Goal: Information Seeking & Learning: Check status

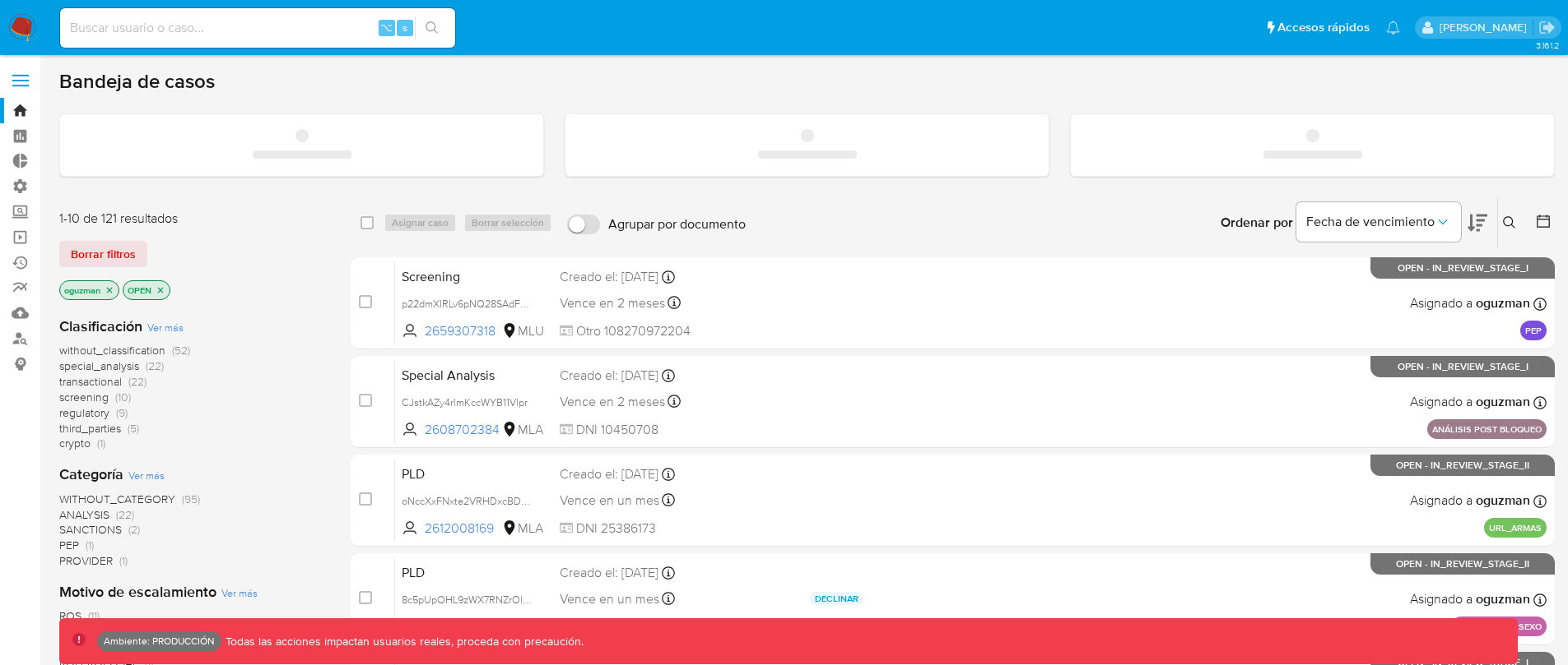
click at [16, 80] on span at bounding box center [20, 81] width 16 height 3
click at [0, 0] on input "checkbox" at bounding box center [0, 0] width 0 height 0
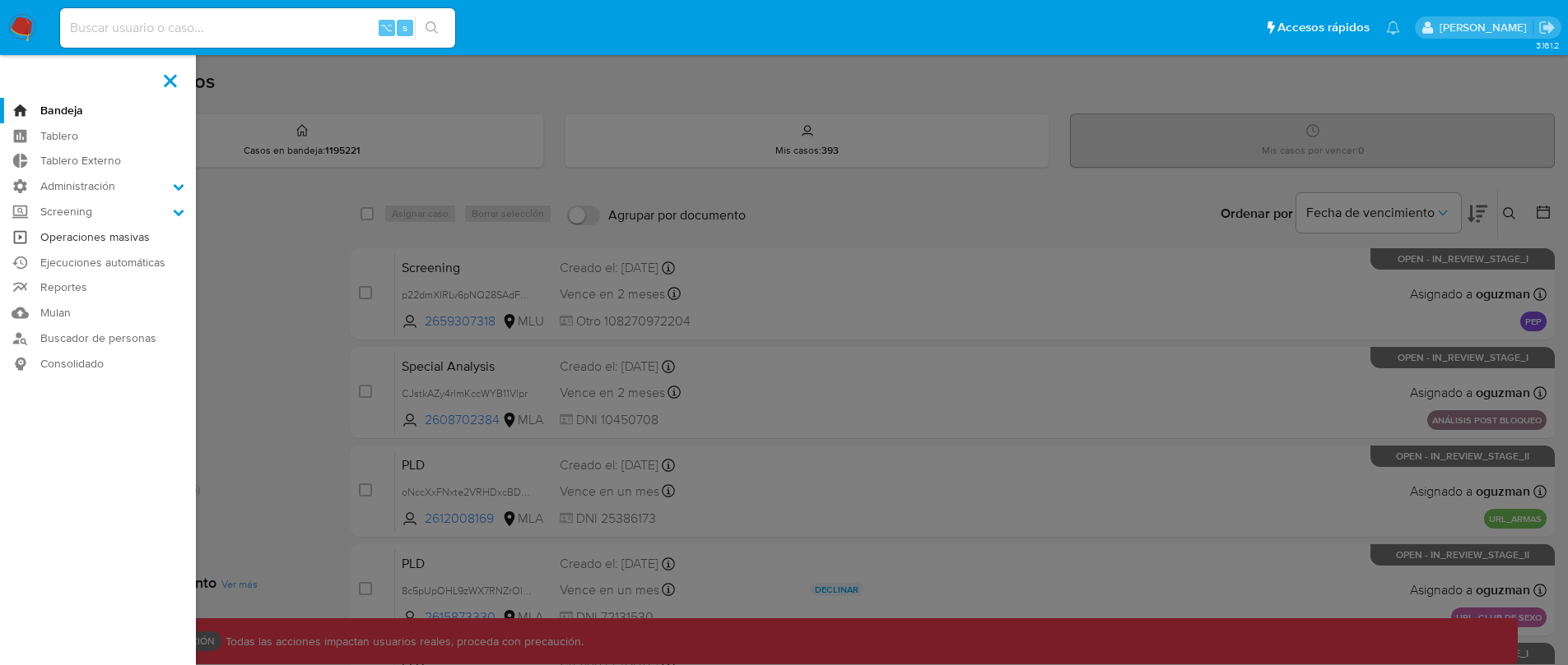
click at [86, 239] on link "Operaciones masivas" at bounding box center [98, 237] width 196 height 26
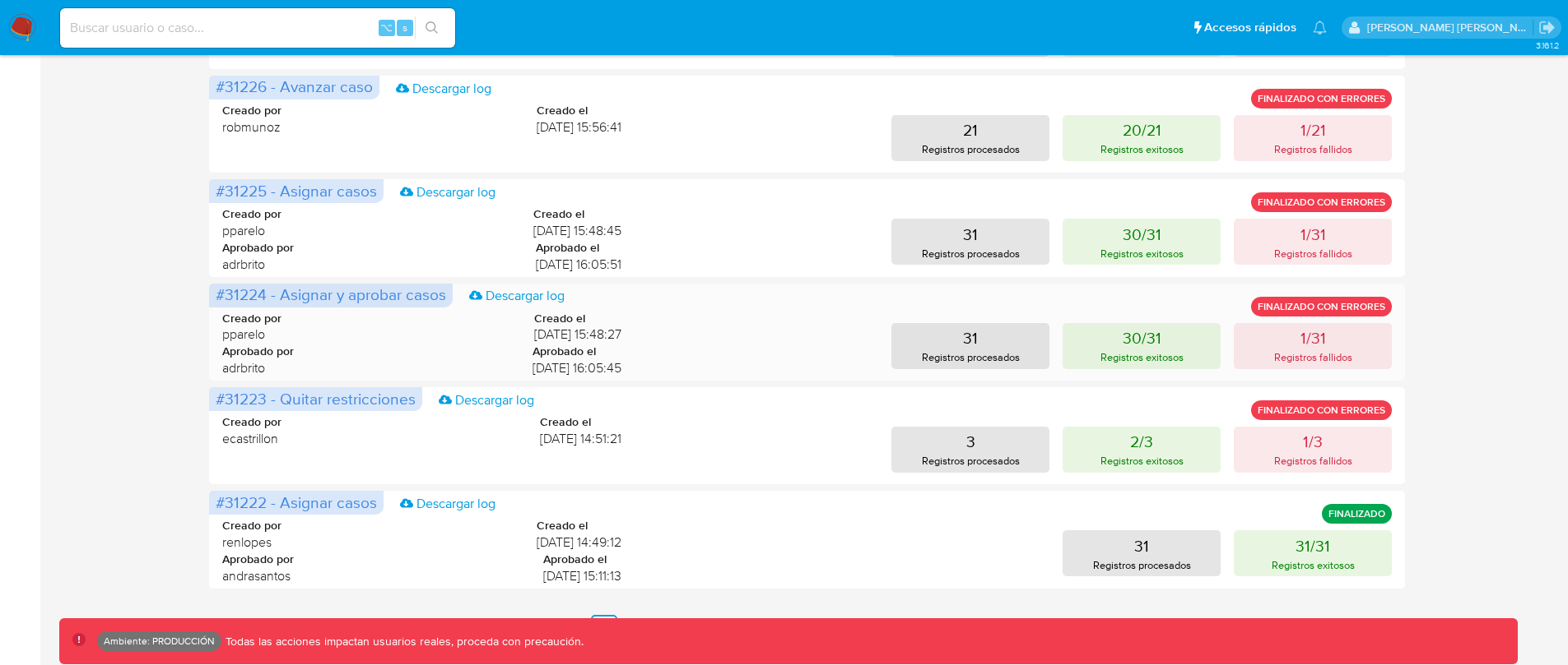
scroll to position [807, 0]
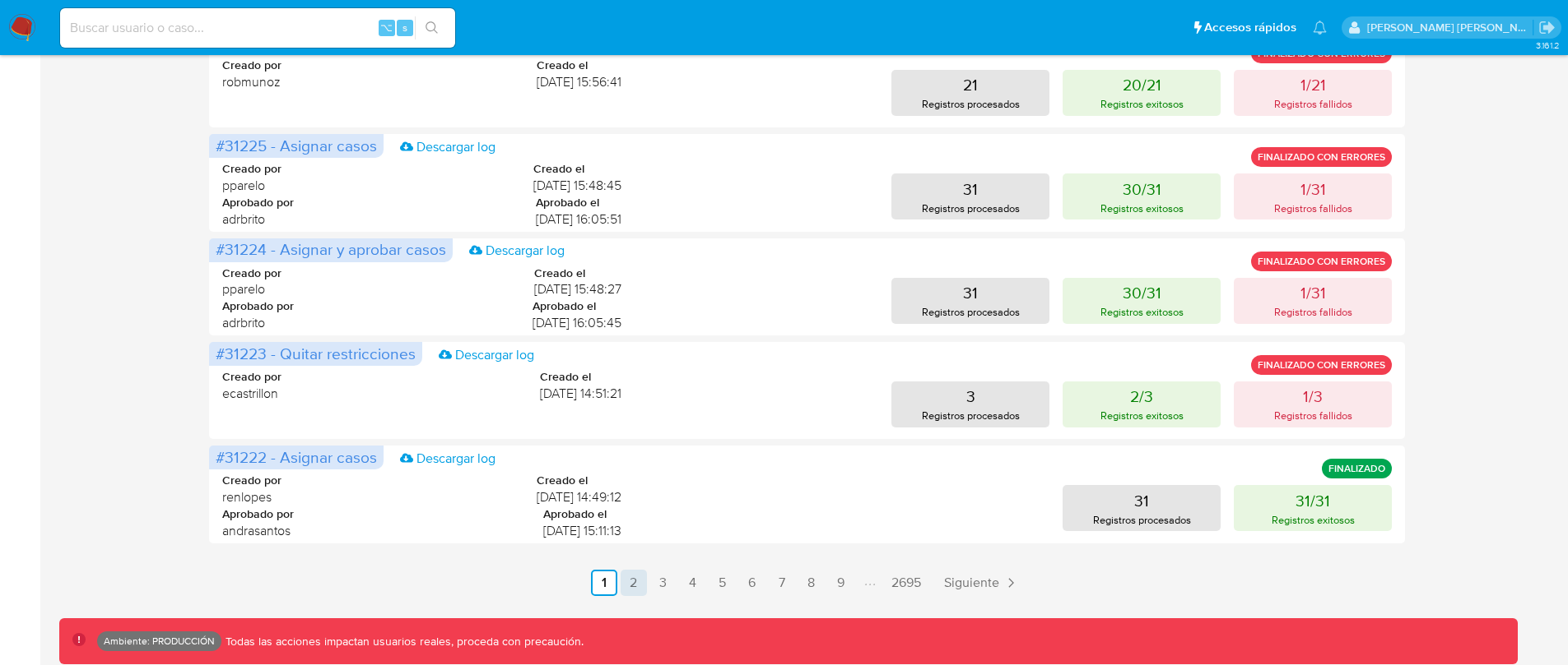
click at [633, 588] on link "2" at bounding box center [634, 583] width 27 height 27
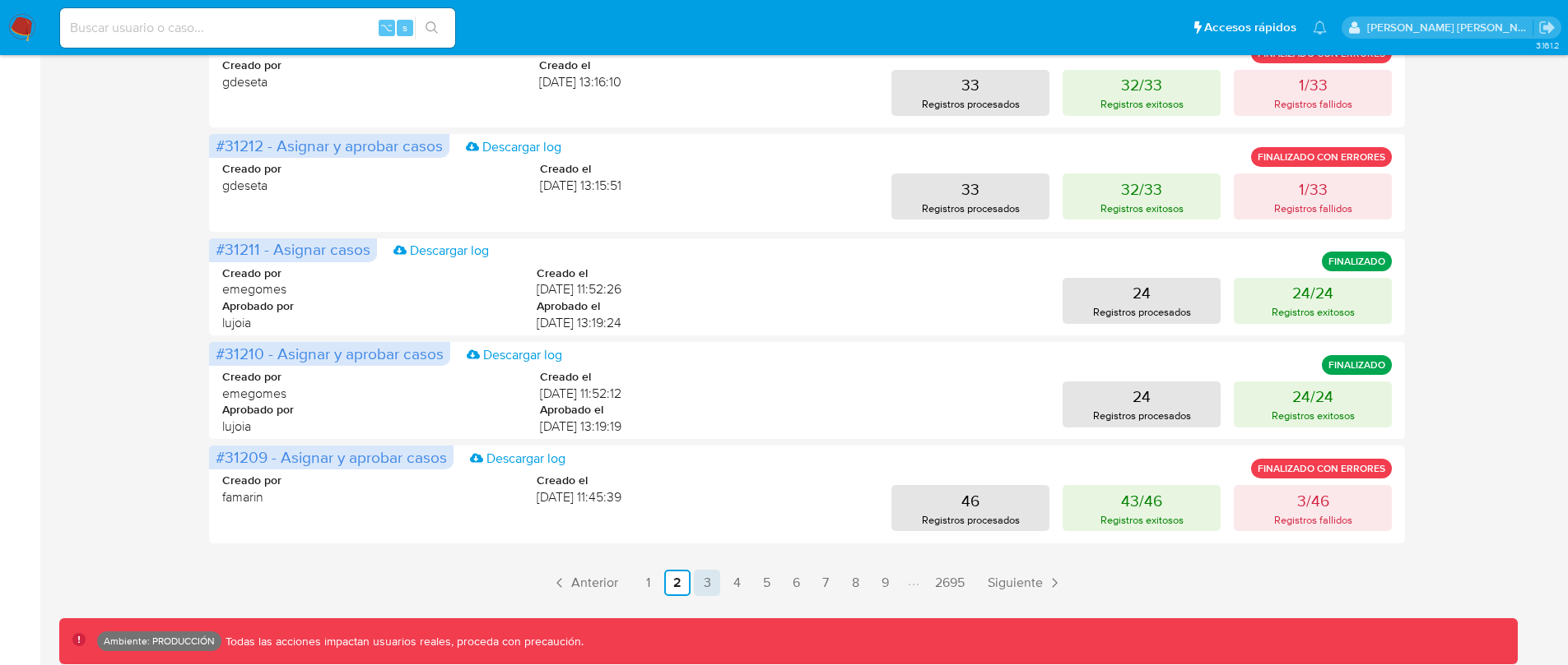
click at [708, 579] on link "3" at bounding box center [707, 583] width 27 height 27
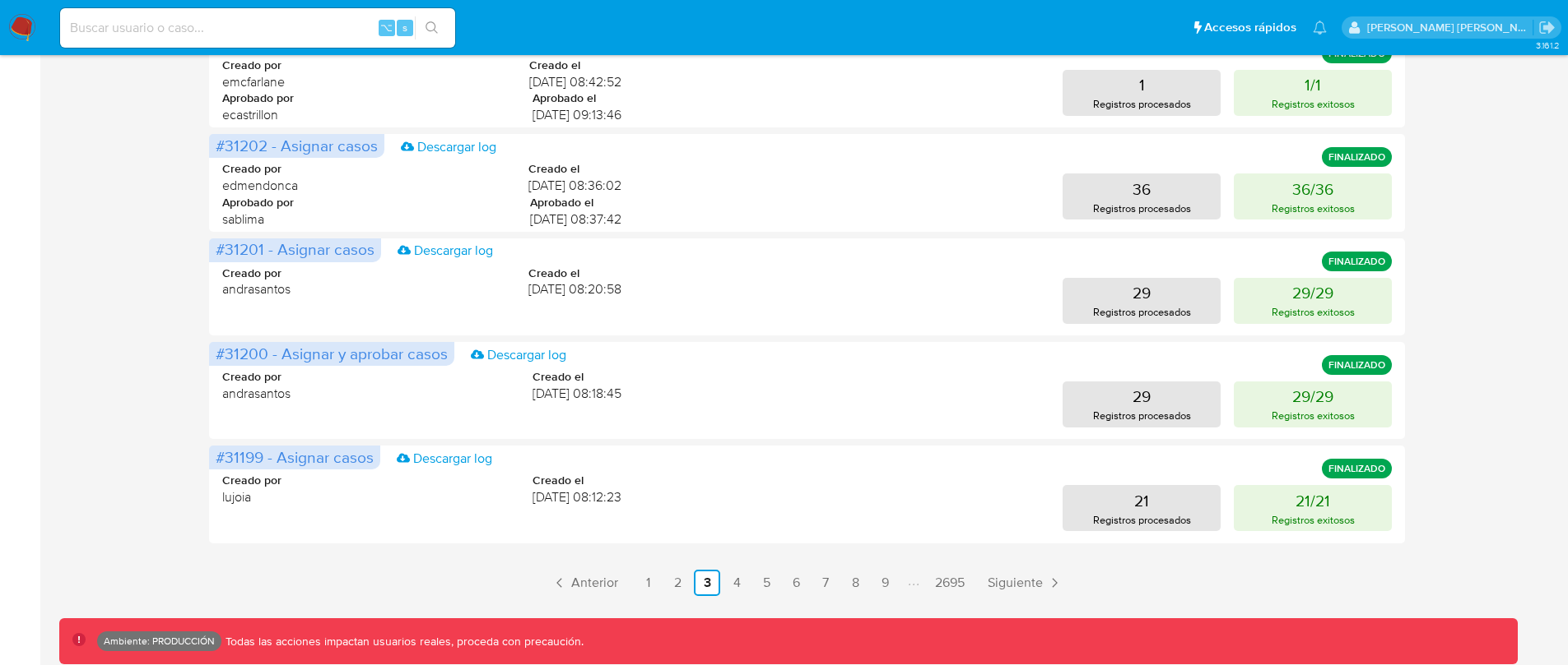
click at [737, 570] on link "4" at bounding box center [737, 583] width 27 height 27
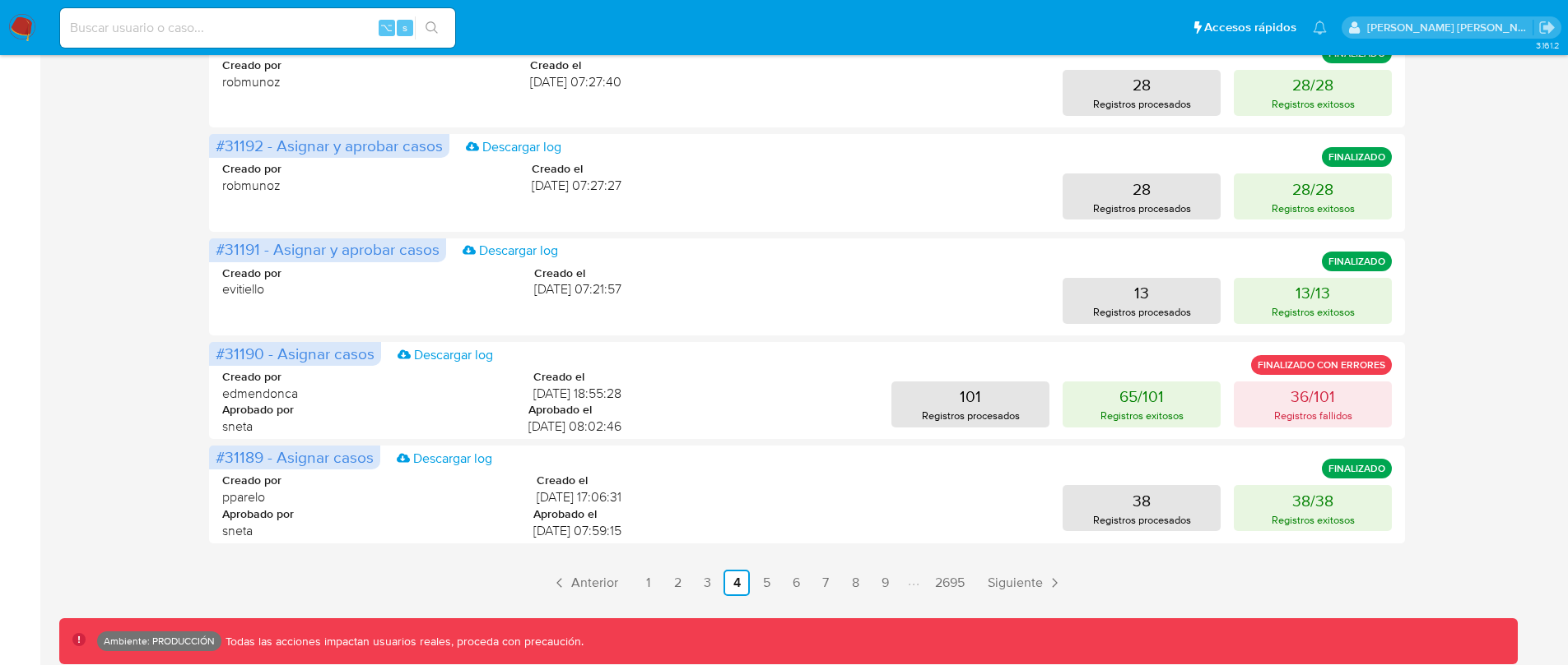
click at [764, 568] on div "Historial de ejecución Pendiente aprobación #31198 - Asignar y aprobar casos De…" at bounding box center [807, 29] width 1197 height 1135
click at [763, 575] on link "5" at bounding box center [766, 583] width 27 height 27
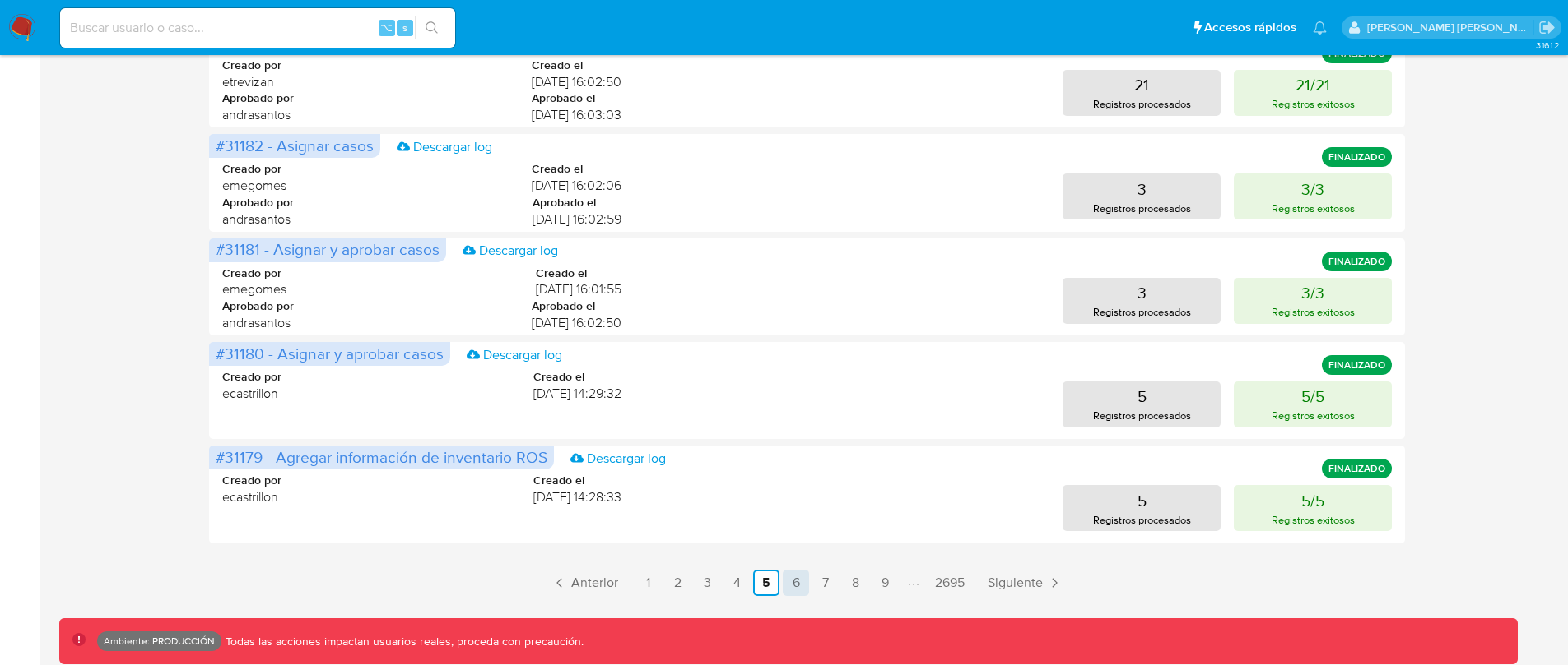
click at [795, 591] on link "6" at bounding box center [796, 583] width 27 height 27
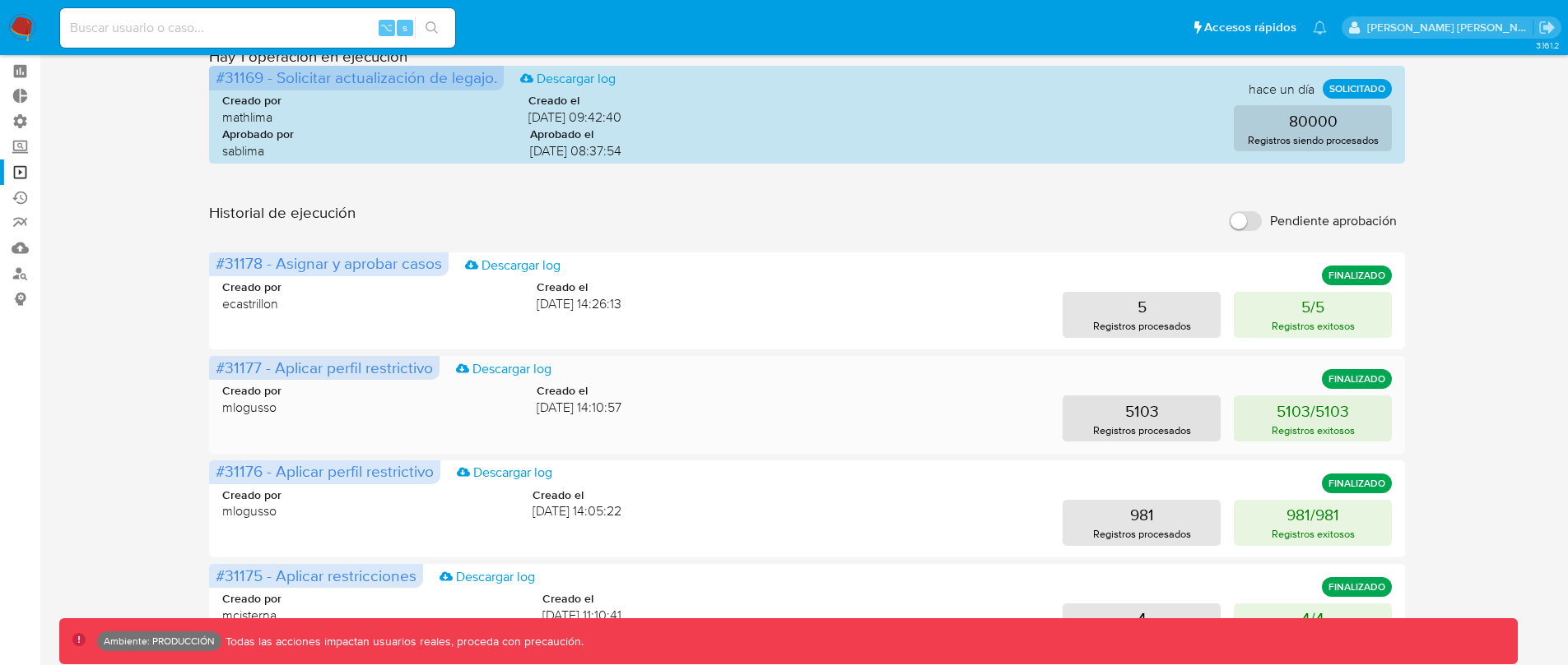
scroll to position [0, 0]
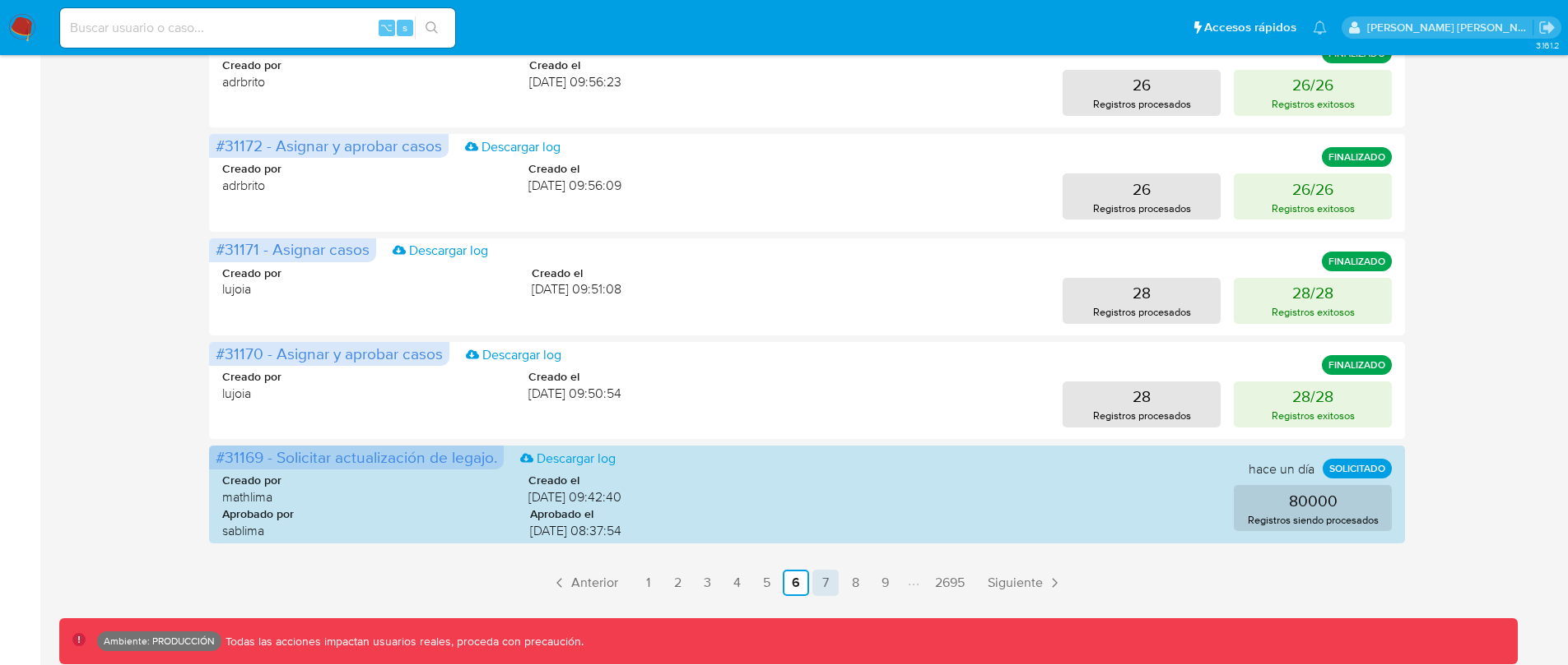
click at [820, 582] on link "7" at bounding box center [825, 583] width 27 height 27
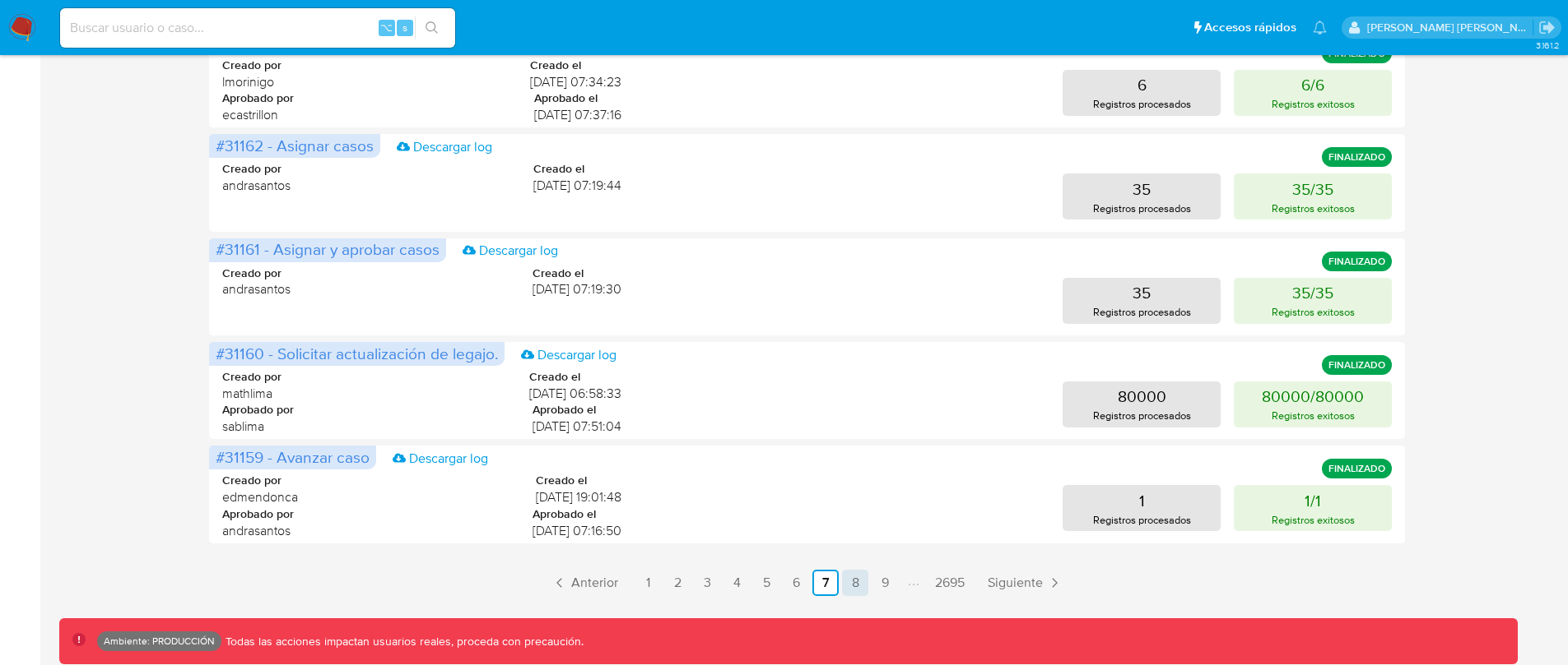
click at [860, 579] on link "8" at bounding box center [855, 583] width 27 height 27
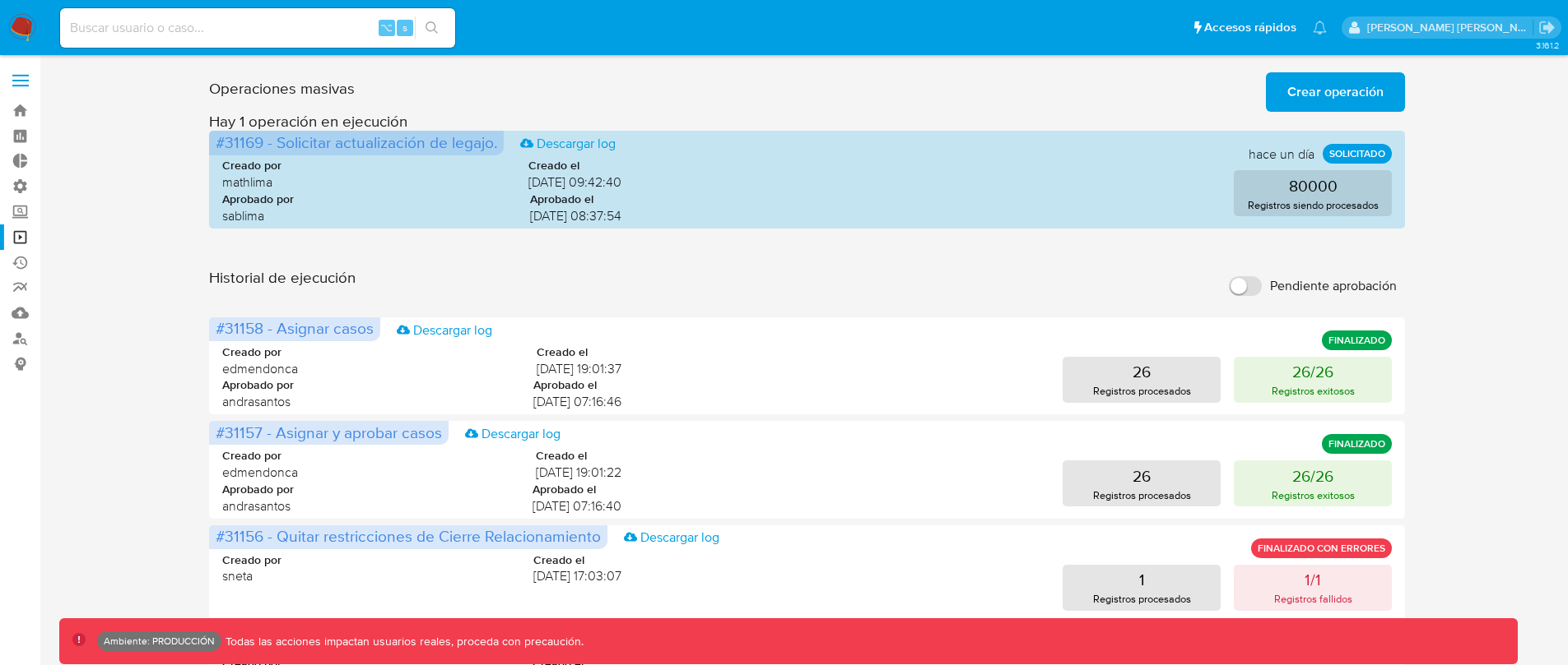
click at [20, 76] on span at bounding box center [20, 75] width 16 height 3
click at [0, 0] on input "checkbox" at bounding box center [0, 0] width 0 height 0
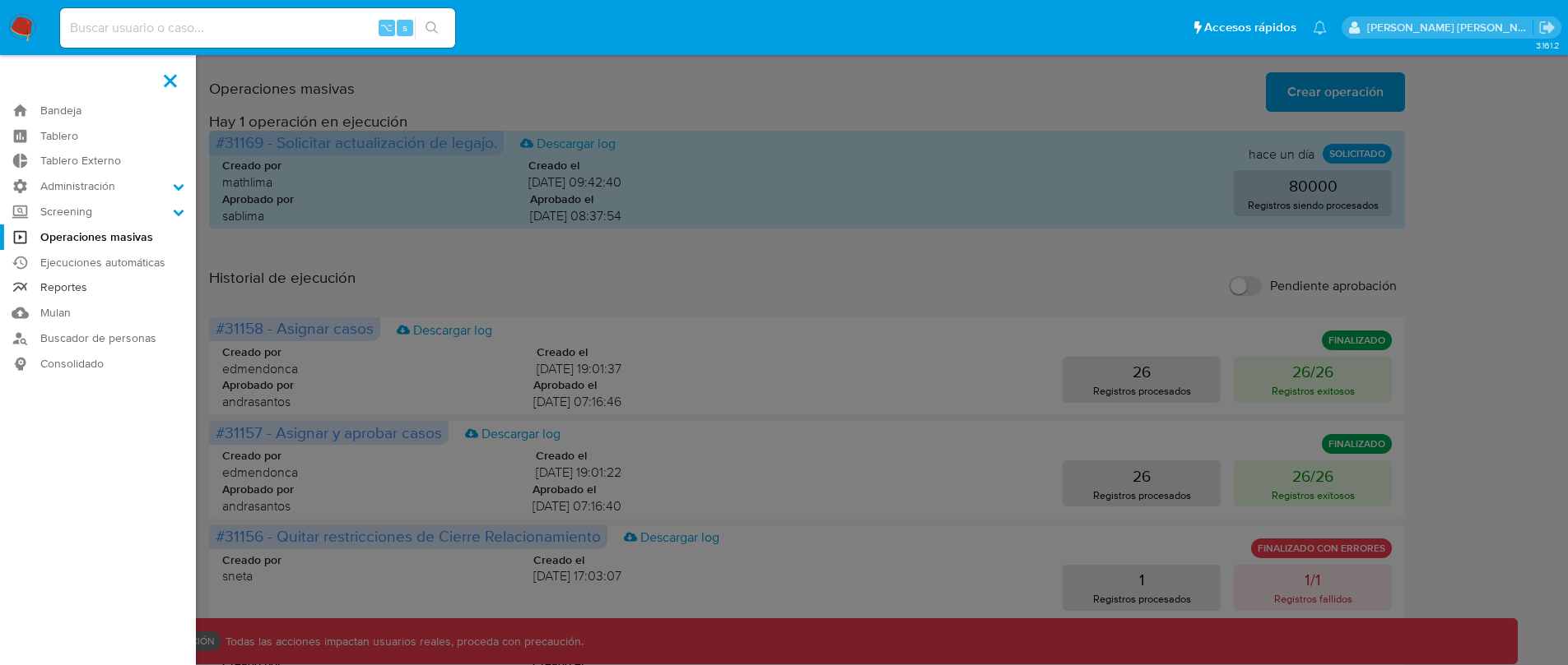
drag, startPoint x: 72, startPoint y: 284, endPoint x: 92, endPoint y: 285, distance: 20.0
click at [72, 284] on link "Reportes" at bounding box center [98, 288] width 196 height 26
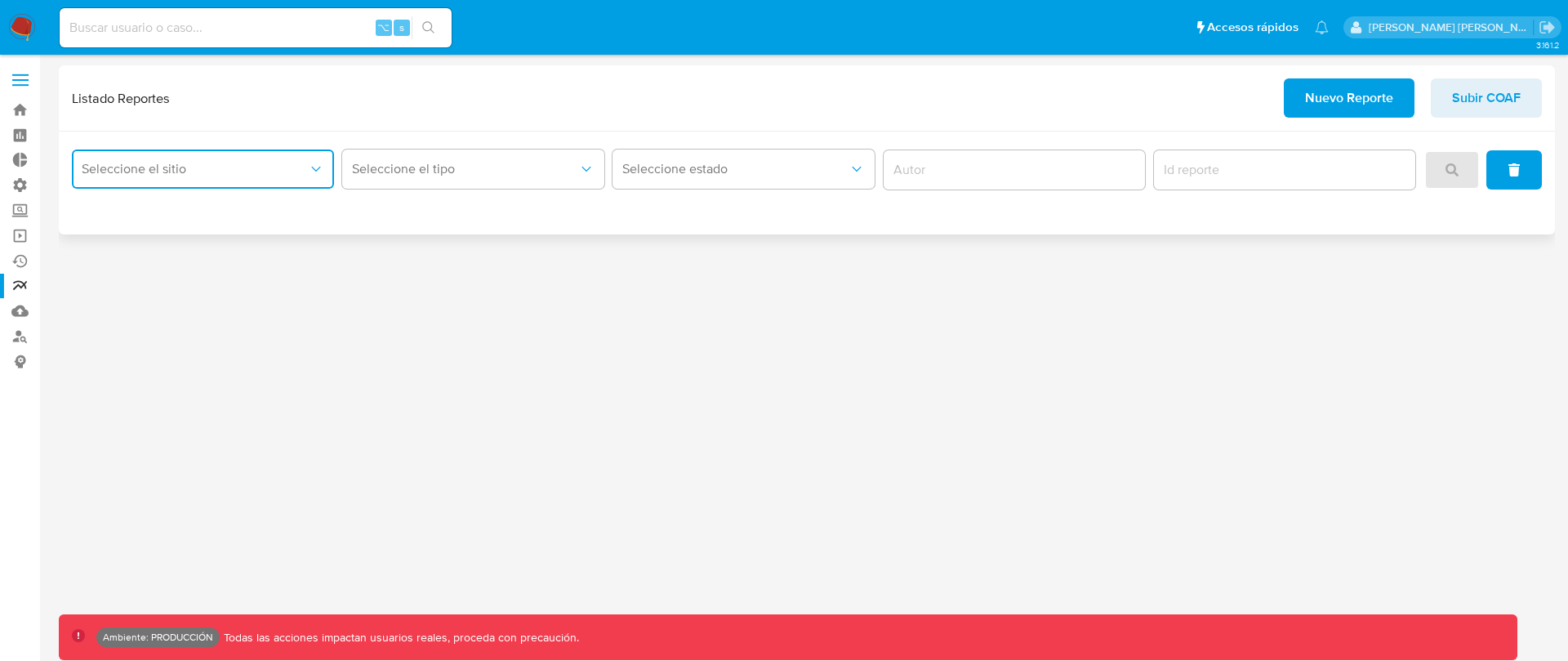
click at [183, 176] on span "Seleccione el sitio" at bounding box center [194, 168] width 226 height 16
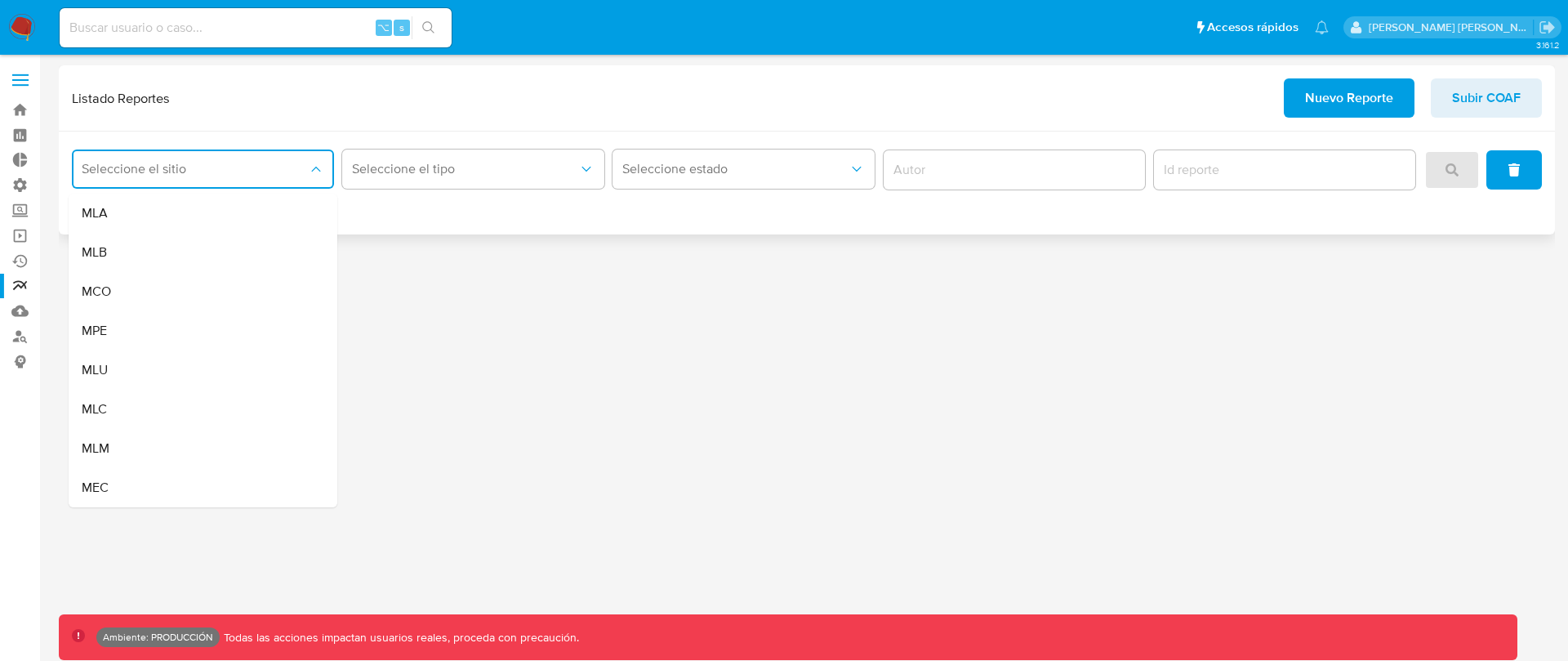
drag, startPoint x: 197, startPoint y: 216, endPoint x: 334, endPoint y: 197, distance: 138.3
click at [198, 215] on div "MLA" at bounding box center [198, 213] width 233 height 39
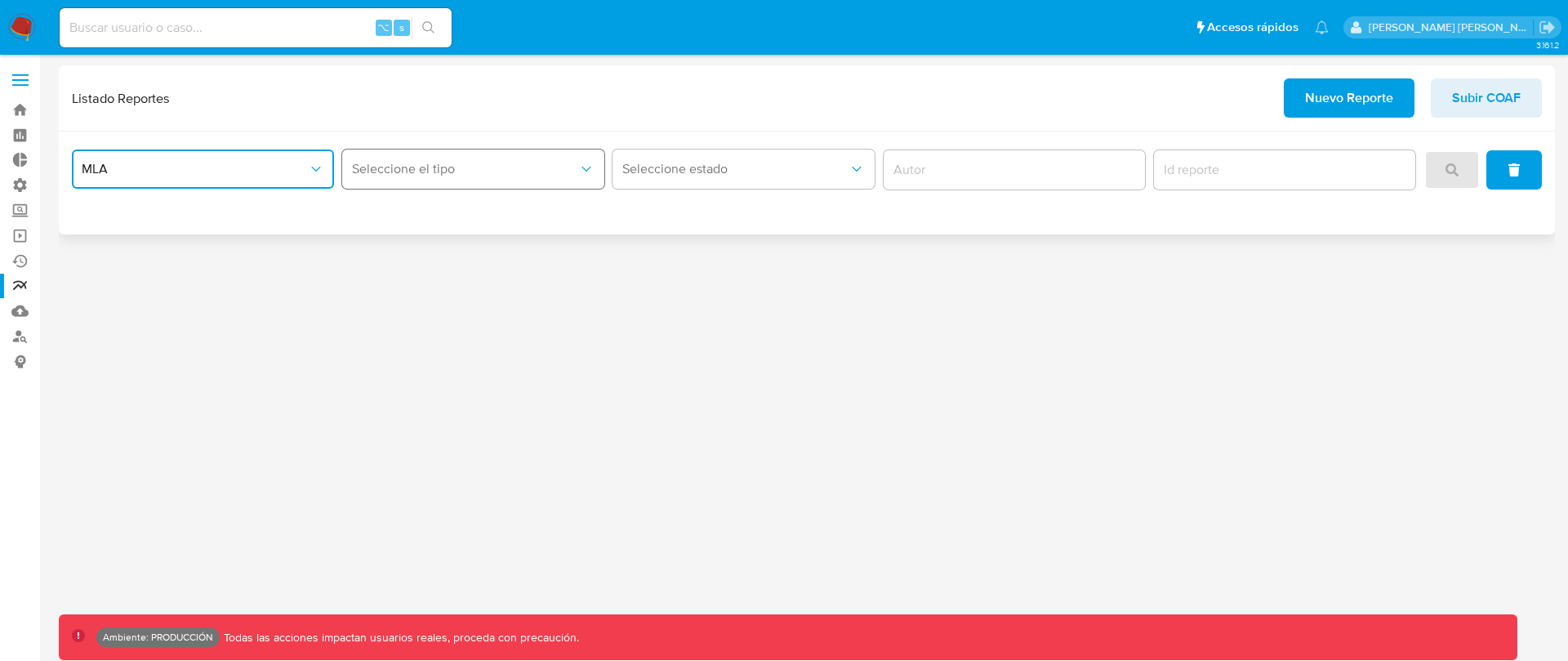
click at [422, 175] on span "Seleccione el tipo" at bounding box center [465, 168] width 226 height 16
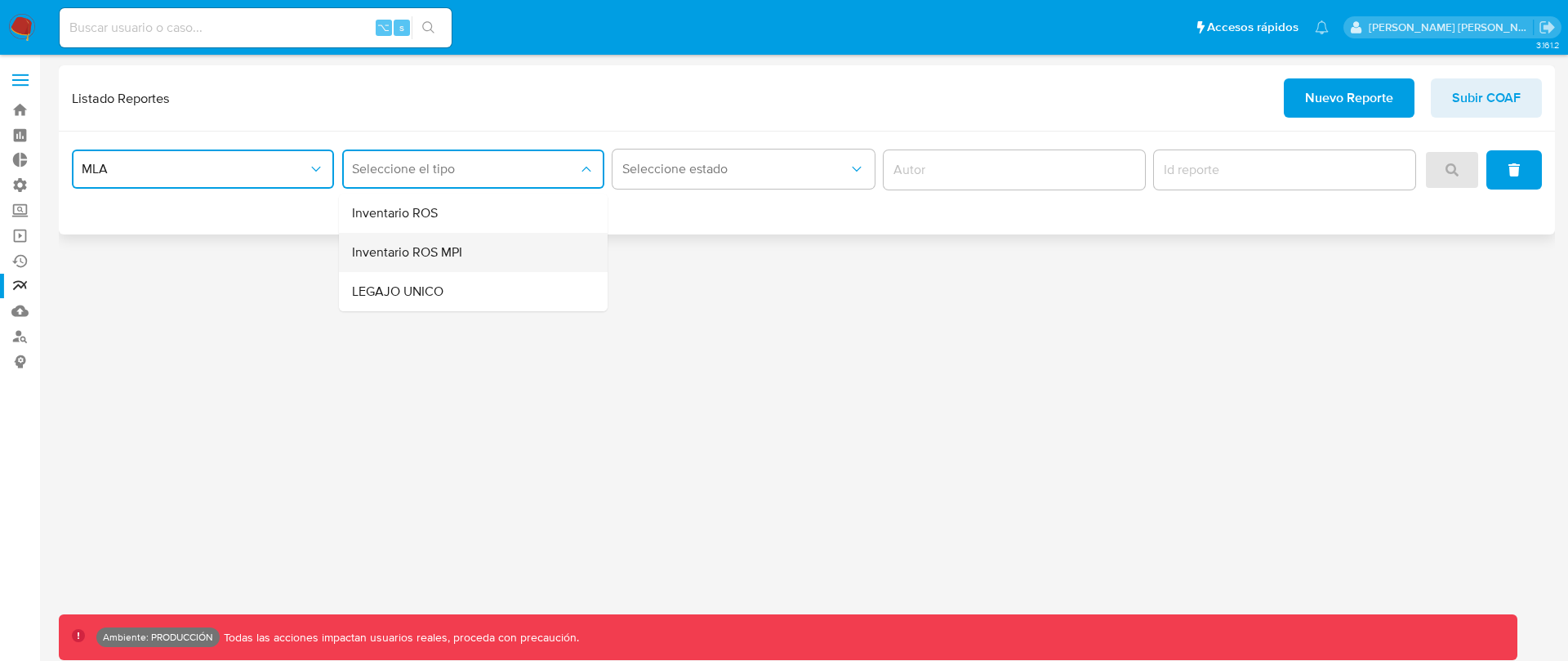
click at [478, 257] on div "Inventario ROS MPI" at bounding box center [469, 252] width 233 height 39
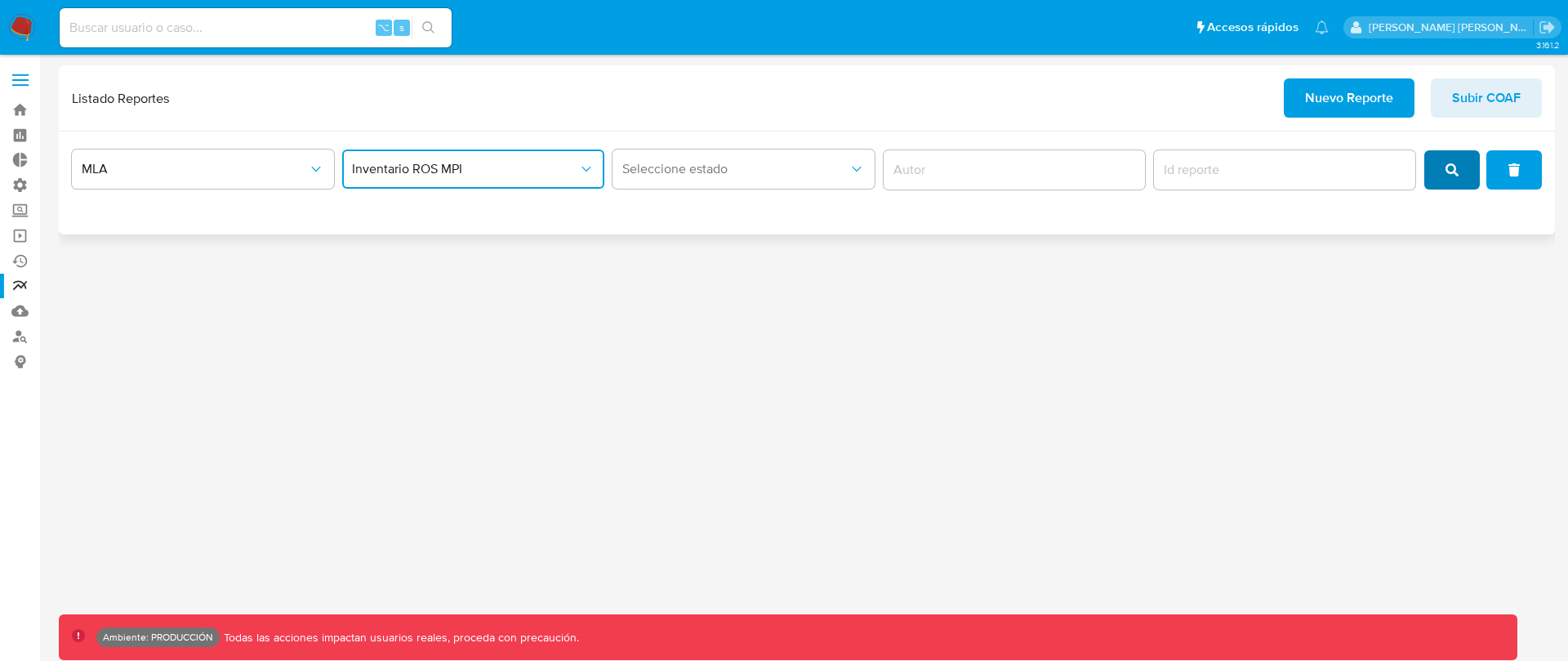
click at [1439, 177] on button "search" at bounding box center [1452, 169] width 56 height 39
